Goal: Find specific page/section: Find specific page/section

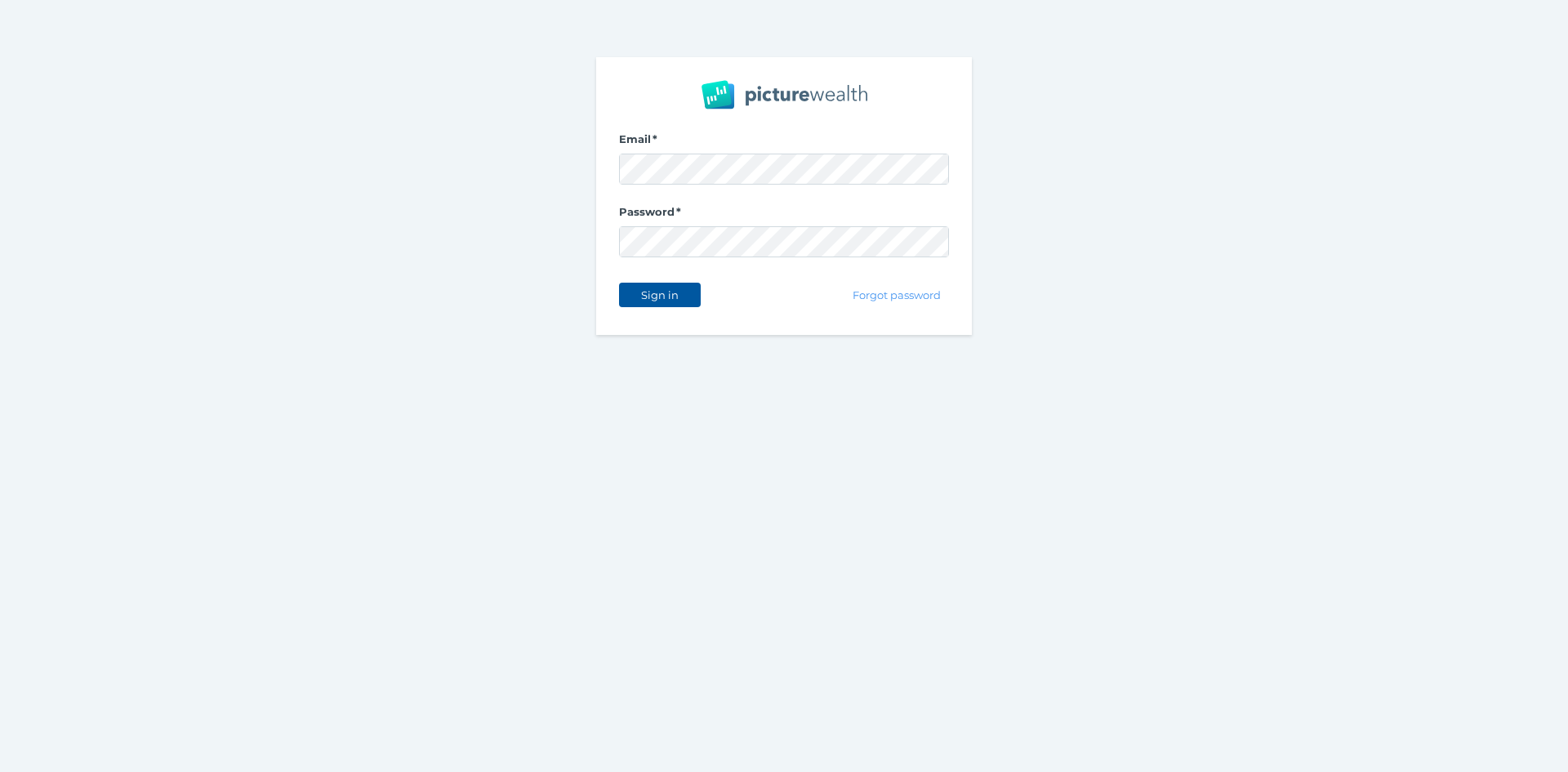
click at [687, 297] on button "Sign in" at bounding box center [660, 294] width 82 height 24
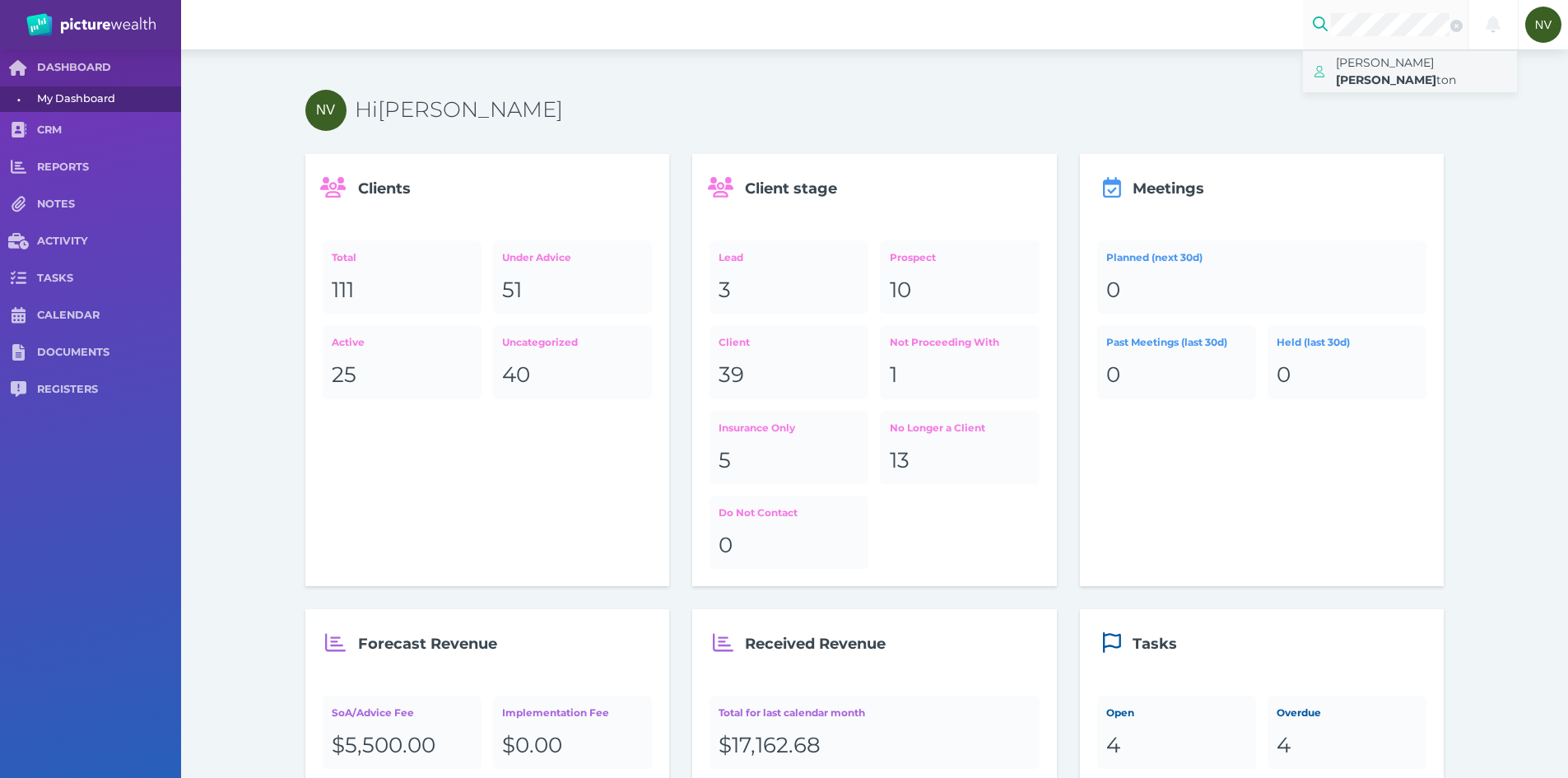
click at [1437, 72] on span "ton" at bounding box center [1447, 80] width 20 height 15
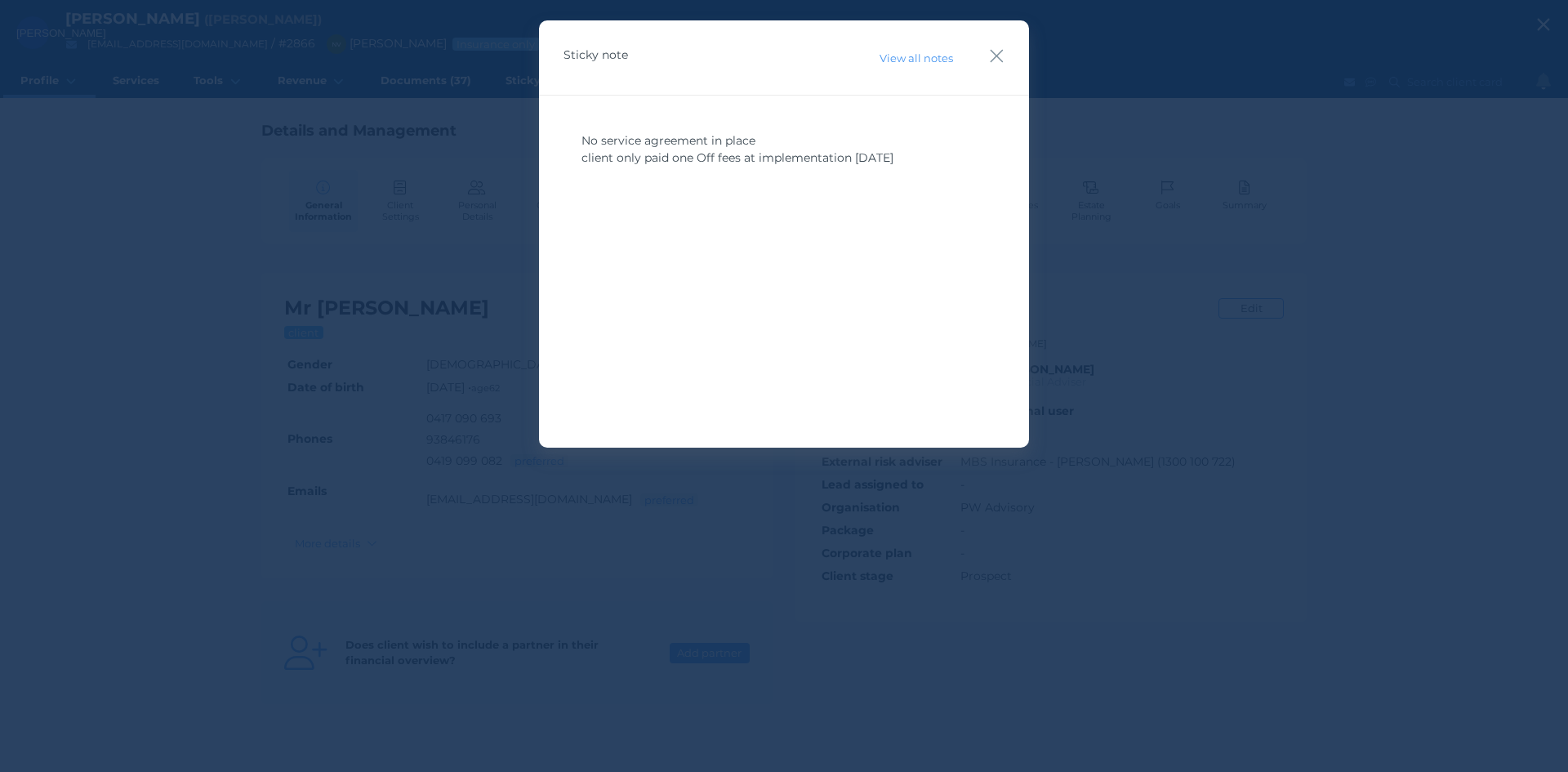
click at [1008, 38] on div "Sticky note View all notes" at bounding box center [784, 58] width 490 height 75
click at [1004, 54] on icon "button" at bounding box center [996, 56] width 16 height 20
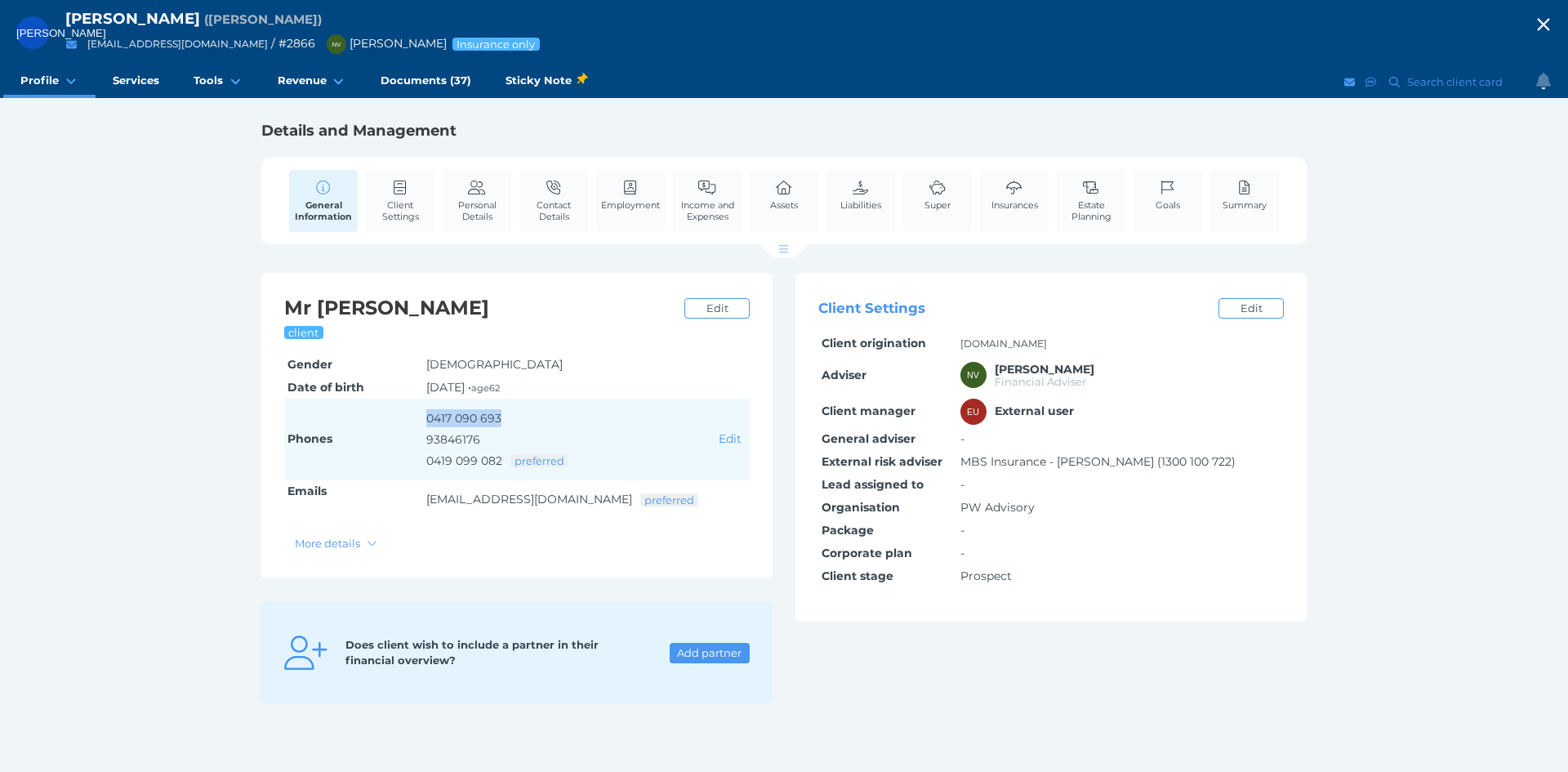
drag, startPoint x: 503, startPoint y: 417, endPoint x: 416, endPoint y: 421, distance: 87.1
click at [416, 421] on tr "Phones [PHONE_NUMBER] 082 preferred Edit" at bounding box center [517, 439] width 465 height 82
copy tr "0417 090 693"
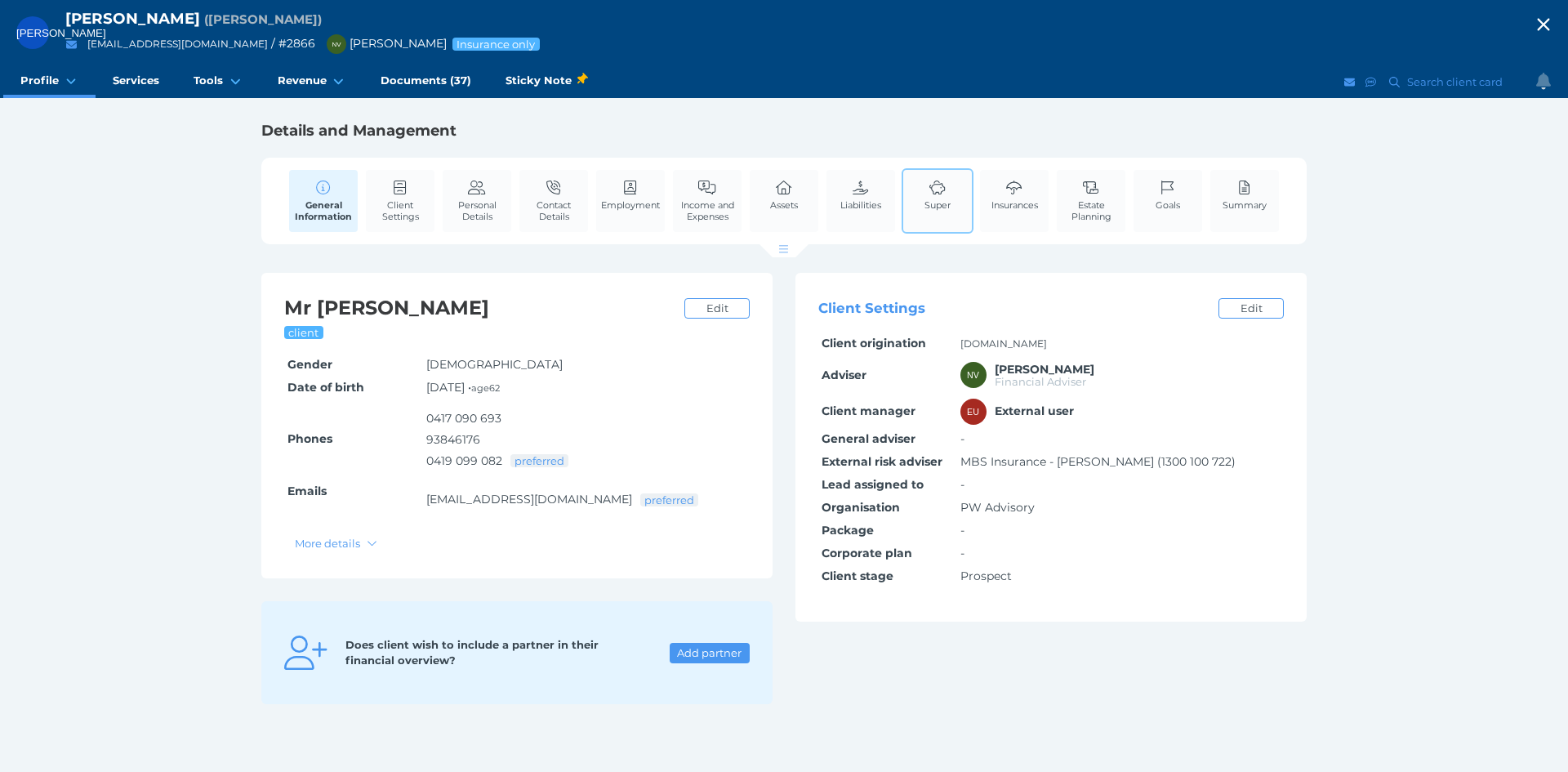
click at [905, 204] on div "Super" at bounding box center [938, 201] width 72 height 65
click at [949, 201] on span "Super" at bounding box center [937, 205] width 26 height 12
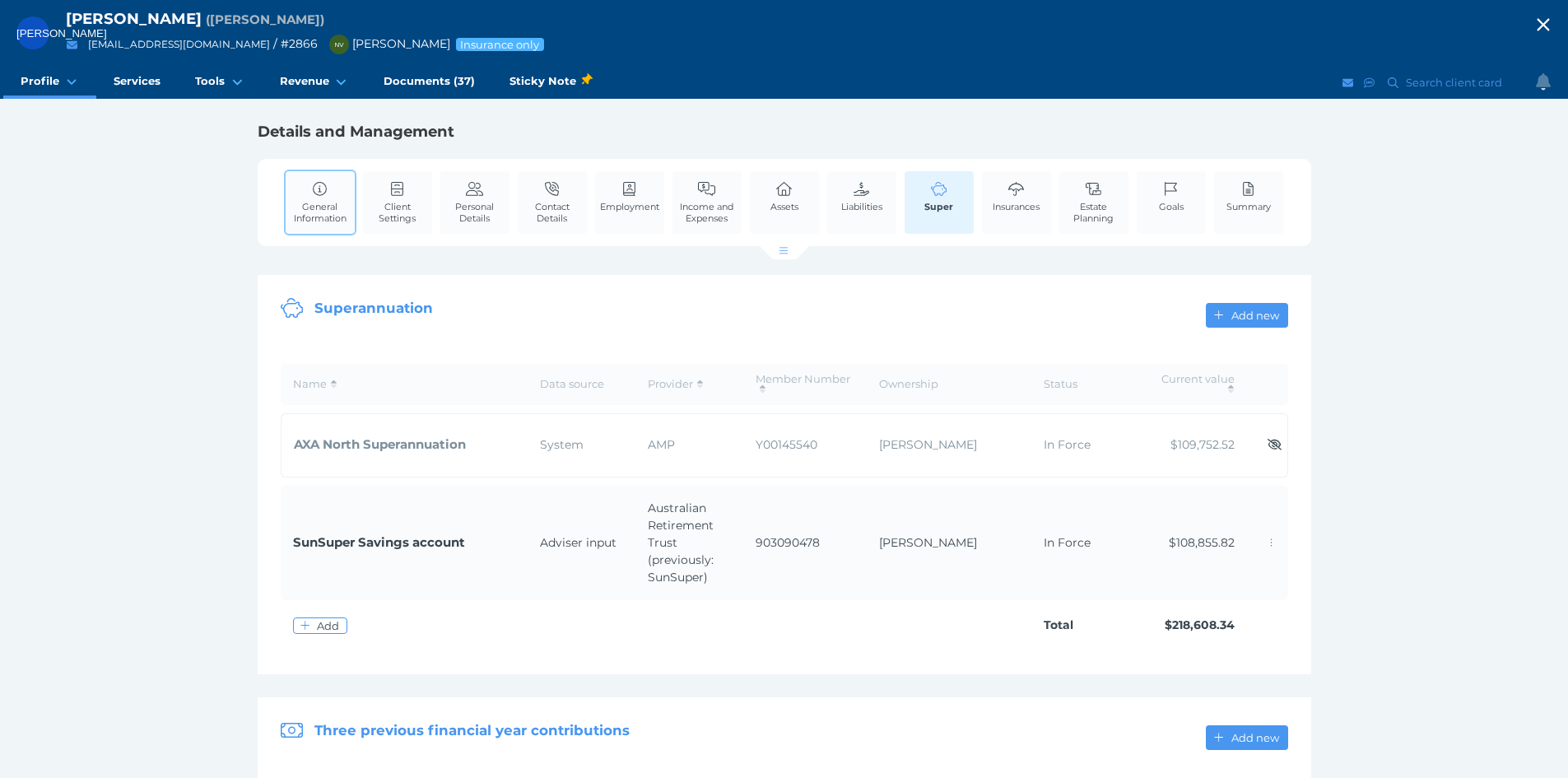
click at [308, 204] on span "General Information" at bounding box center [320, 212] width 61 height 23
